Goal: Task Accomplishment & Management: Manage account settings

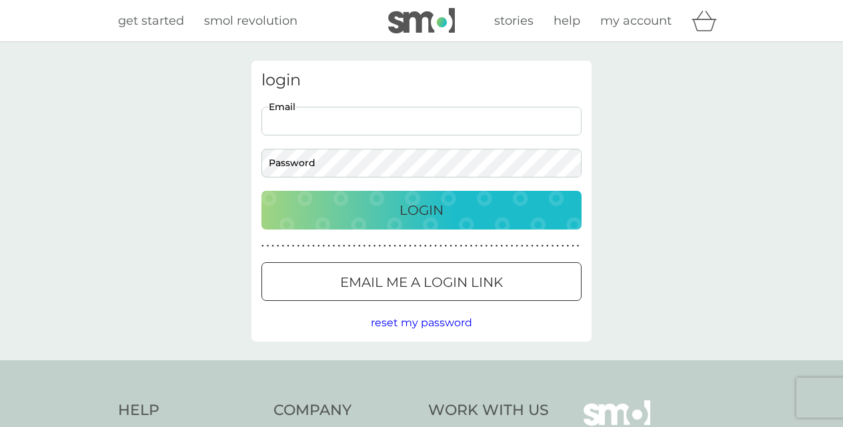
type input "[EMAIL_ADDRESS][DOMAIN_NAME]"
click at [420, 204] on p "Login" at bounding box center [422, 210] width 44 height 21
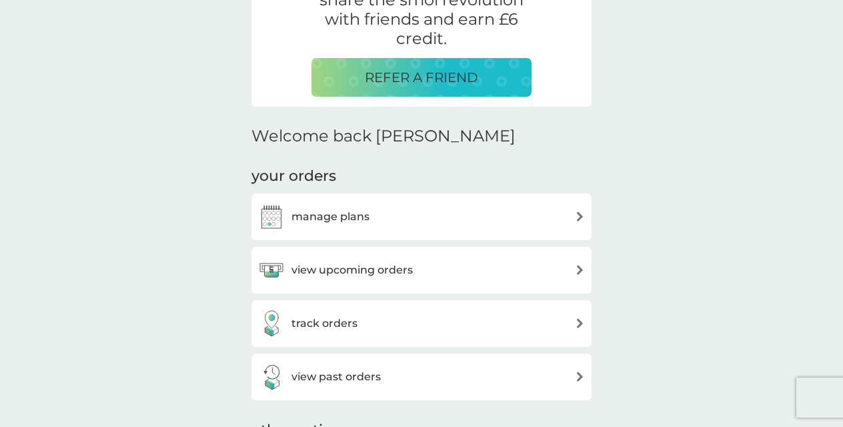
scroll to position [278, 0]
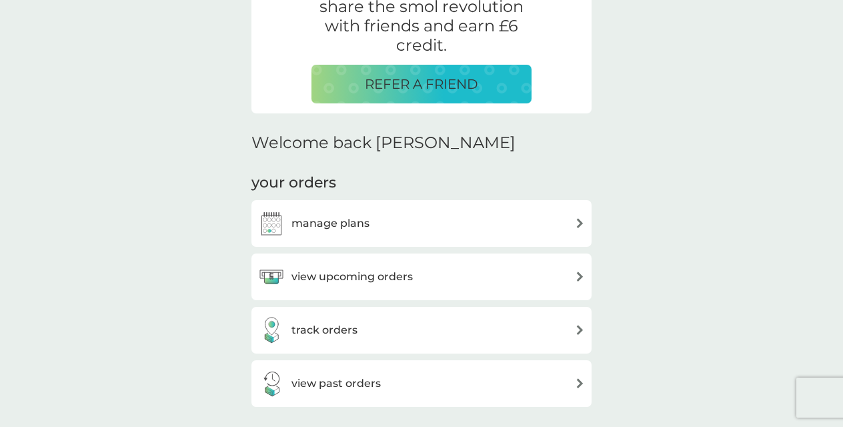
click at [349, 220] on h3 "manage plans" at bounding box center [331, 223] width 78 height 17
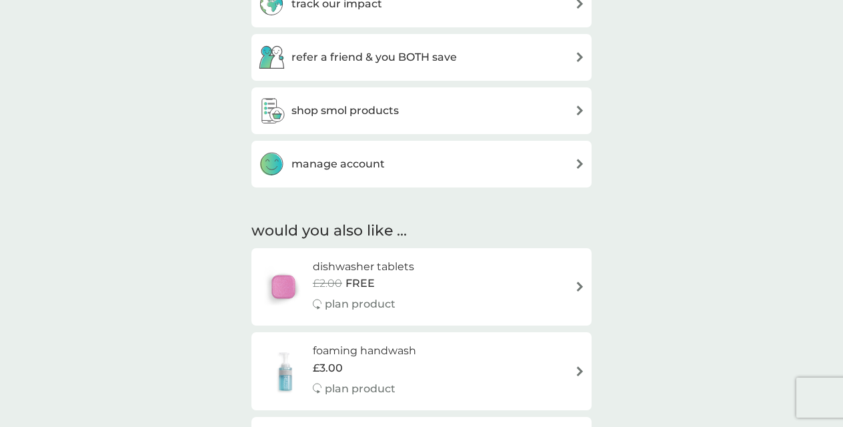
scroll to position [754, 0]
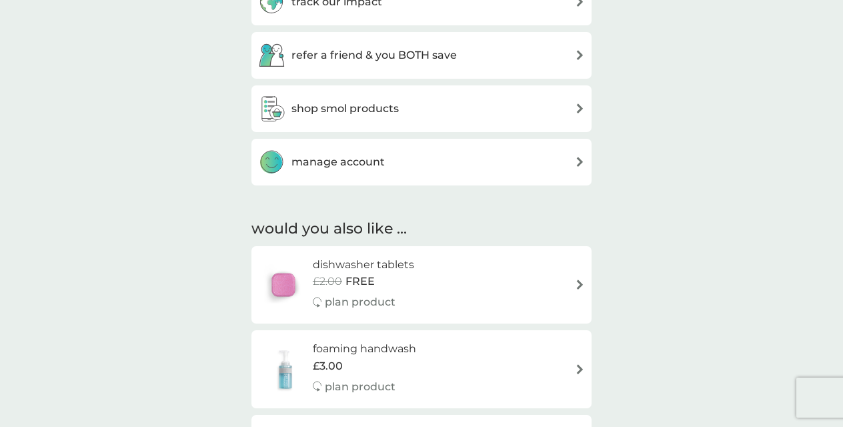
click at [377, 157] on h3 "manage account" at bounding box center [338, 161] width 93 height 17
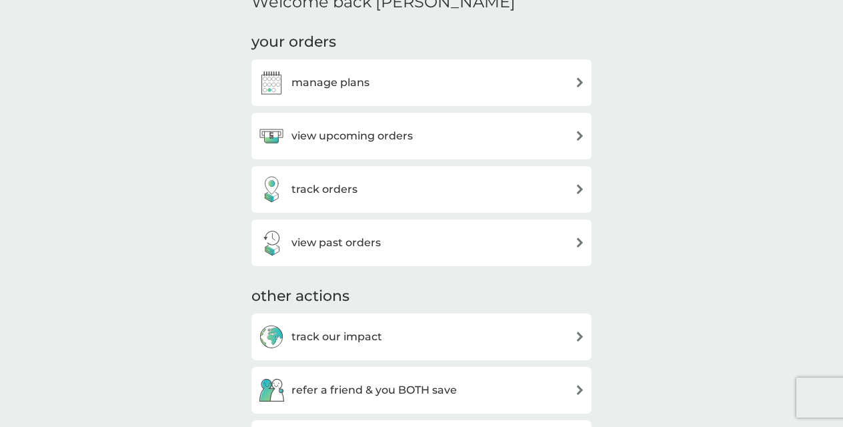
scroll to position [418, 0]
click at [363, 82] on h3 "manage plans" at bounding box center [331, 83] width 78 height 17
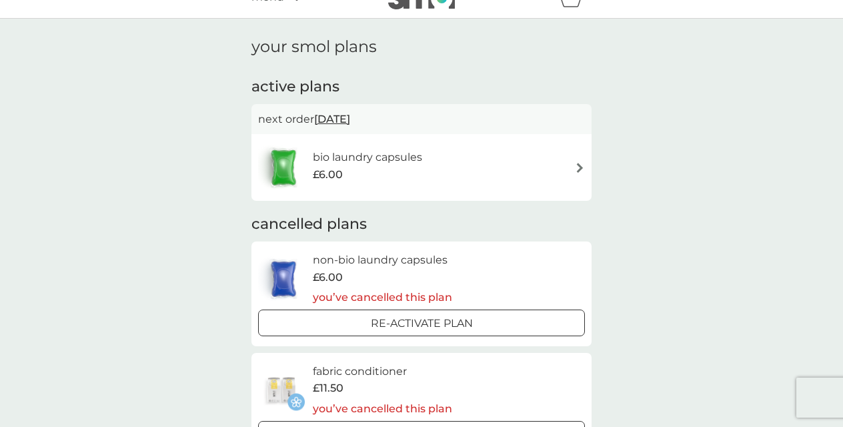
scroll to position [27, 0]
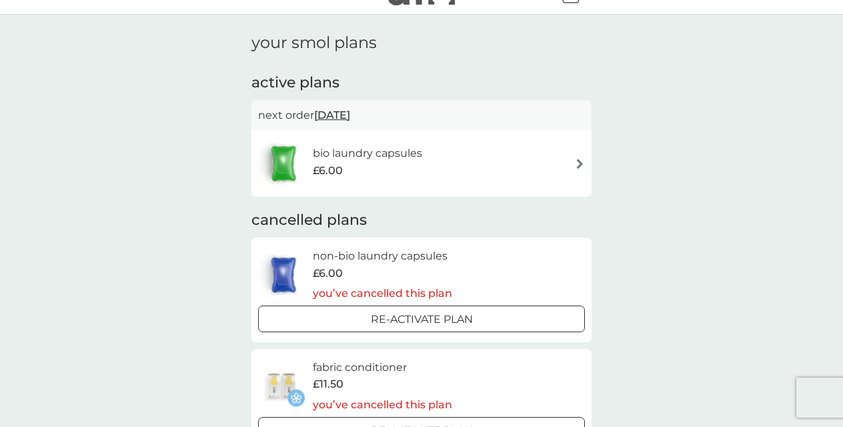
click at [580, 161] on img at bounding box center [580, 164] width 10 height 10
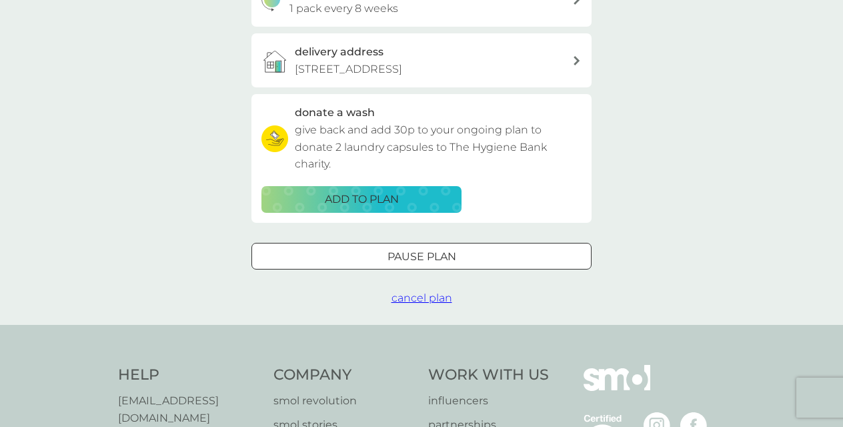
scroll to position [358, 0]
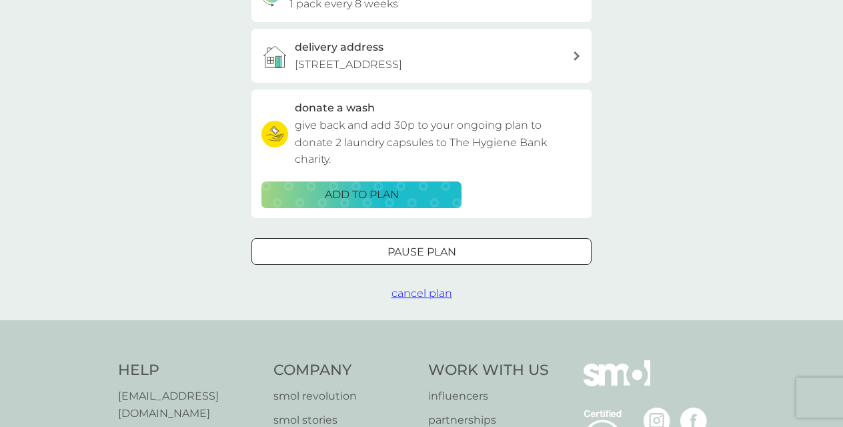
click at [428, 287] on span "cancel plan" at bounding box center [422, 293] width 61 height 13
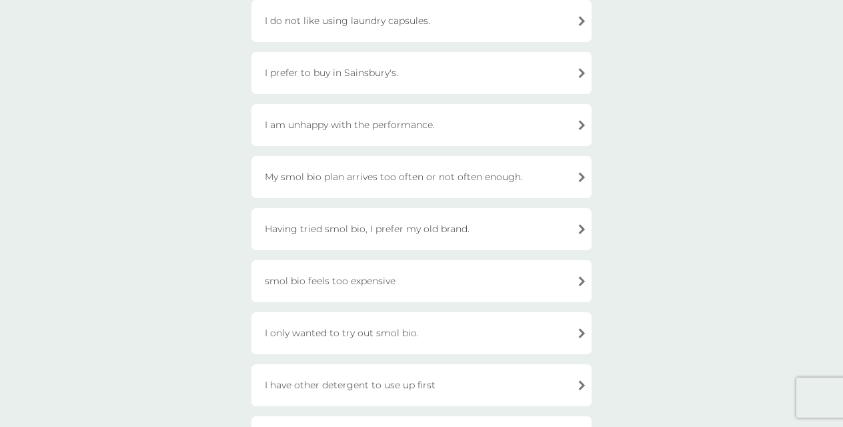
click at [583, 276] on div "smol bio feels too expensive" at bounding box center [422, 281] width 340 height 42
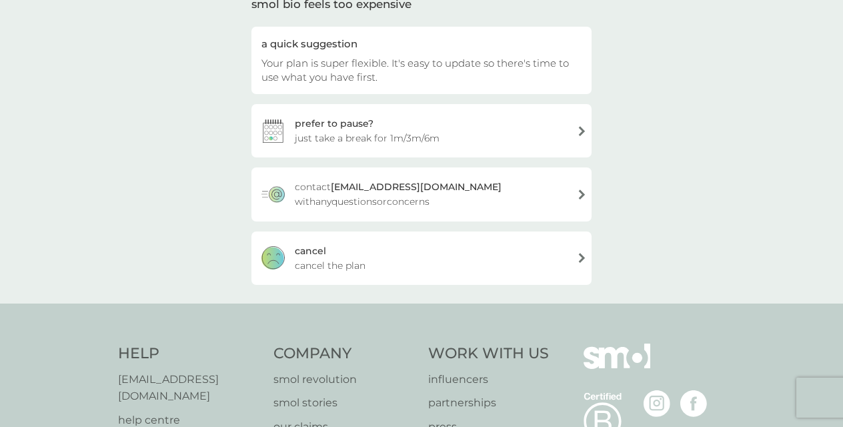
scroll to position [126, 0]
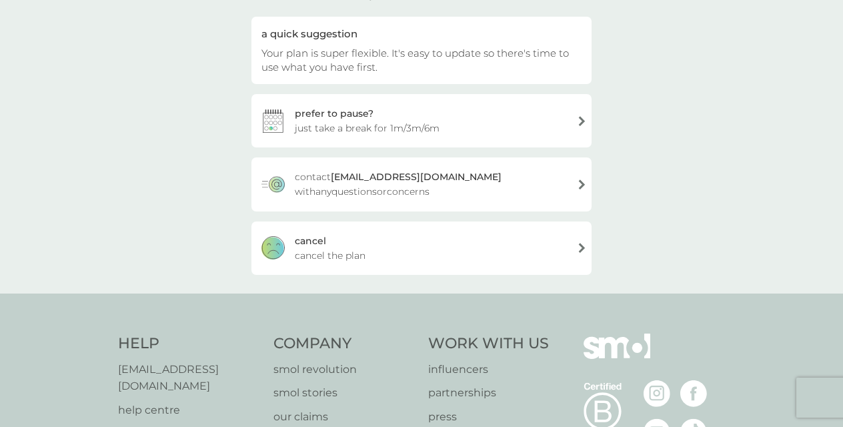
click at [512, 246] on div "cancel cancel the plan" at bounding box center [422, 248] width 340 height 53
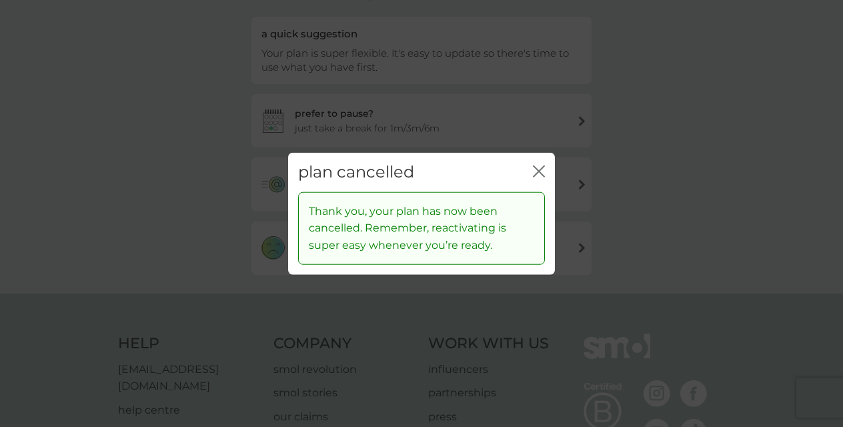
click at [540, 169] on icon "close" at bounding box center [539, 171] width 12 height 12
